Goal: Task Accomplishment & Management: Complete application form

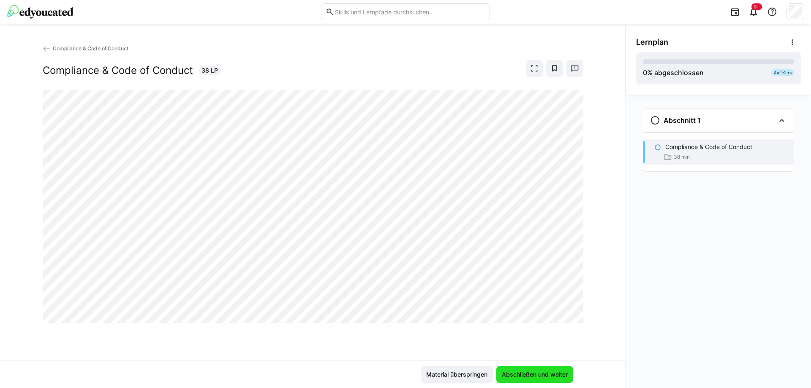
click at [527, 374] on span "Abschließen und weiter" at bounding box center [535, 375] width 68 height 8
click at [535, 70] on eds-icon at bounding box center [534, 68] width 8 height 8
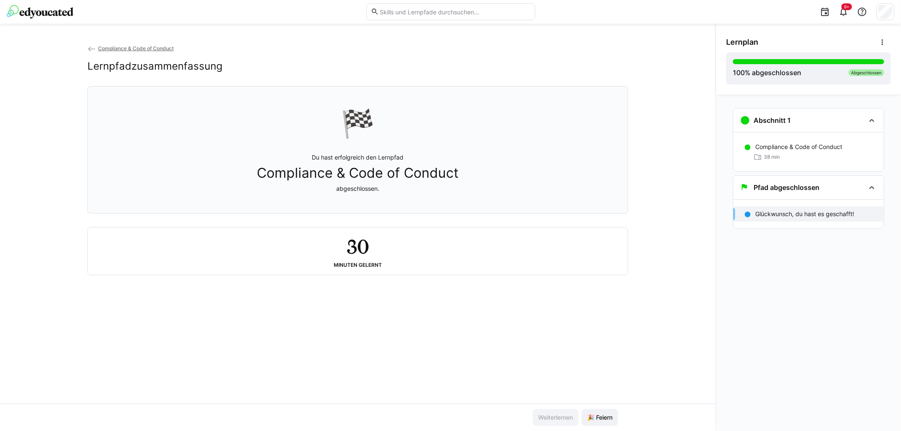
click at [503, 330] on div "Compliance & Code of Conduct Lernpfadzusammenfassung 🏁 Du hast erfolgreich den …" at bounding box center [358, 224] width 716 height 360
click at [611, 388] on span "🎉 Feiern" at bounding box center [600, 418] width 28 height 8
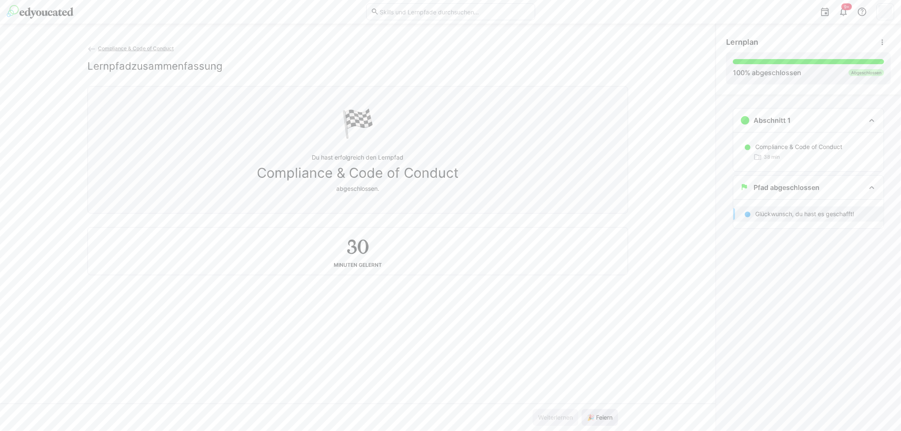
click at [611, 388] on span "🎉 Feiern" at bounding box center [600, 418] width 28 height 8
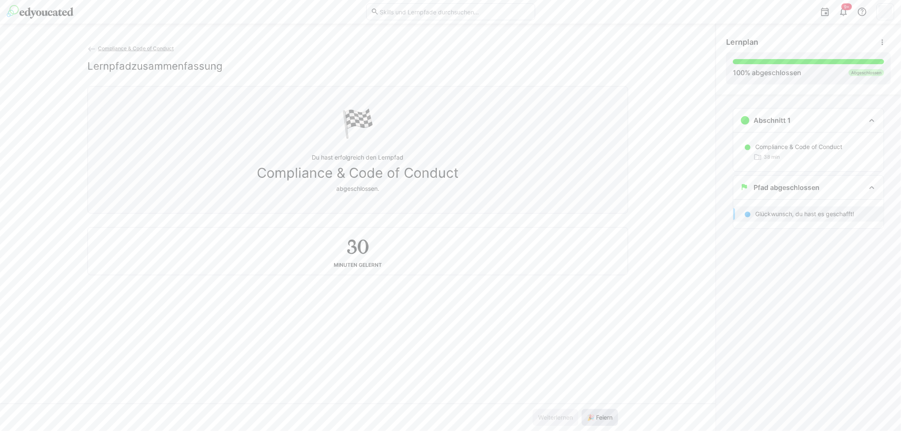
click at [611, 388] on span "🎉 Feiern" at bounding box center [600, 418] width 28 height 8
click at [811, 74] on div "Abgeschlossen" at bounding box center [866, 72] width 35 height 7
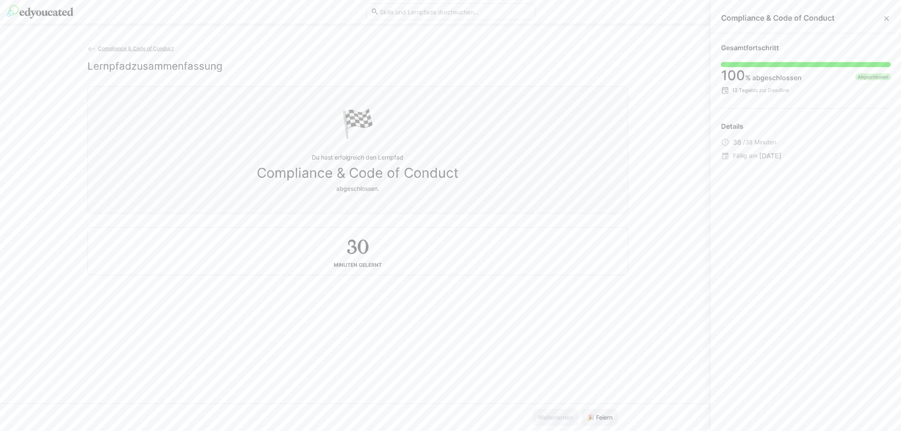
click at [681, 245] on div "Compliance & Code of Conduct Lernpfadzusammenfassung 🏁 Du hast erfolgreich den …" at bounding box center [358, 224] width 716 height 360
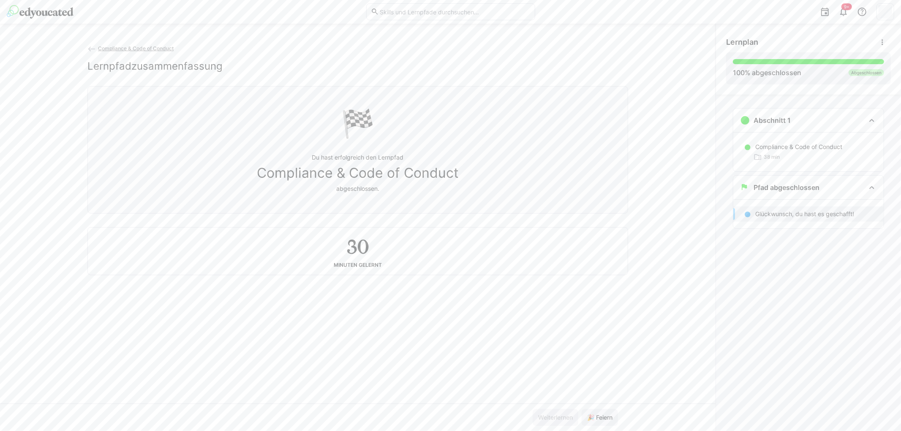
click at [762, 269] on div "Abschnitt 1 Compliance & Code of Conduct 38 min Pfad abgeschlossen Glückwunsch,…" at bounding box center [808, 263] width 185 height 337
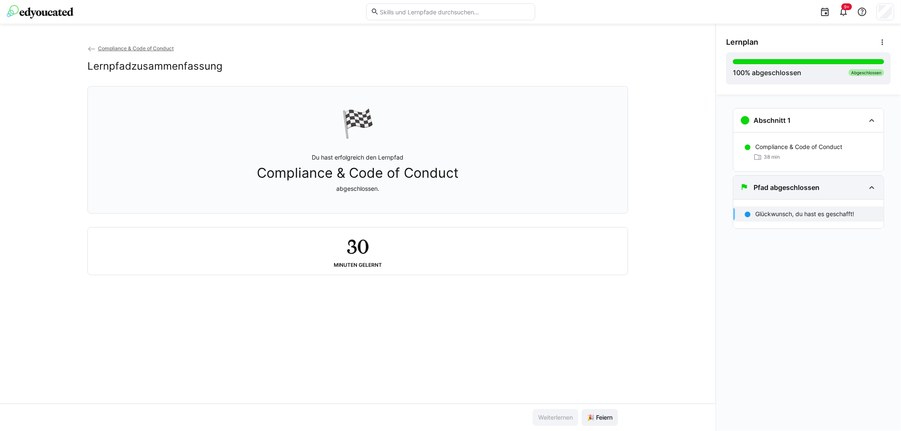
click at [800, 191] on h3 "Pfad abgeschlossen" at bounding box center [787, 187] width 66 height 8
click at [788, 215] on p "Glückwunsch, du hast es geschafft!" at bounding box center [804, 214] width 99 height 8
click at [631, 263] on div "Compliance & Code of Conduct Lernpfadzusammenfassung 🏁 Du hast erfolgreich den …" at bounding box center [358, 224] width 716 height 360
